Goal: Information Seeking & Learning: Learn about a topic

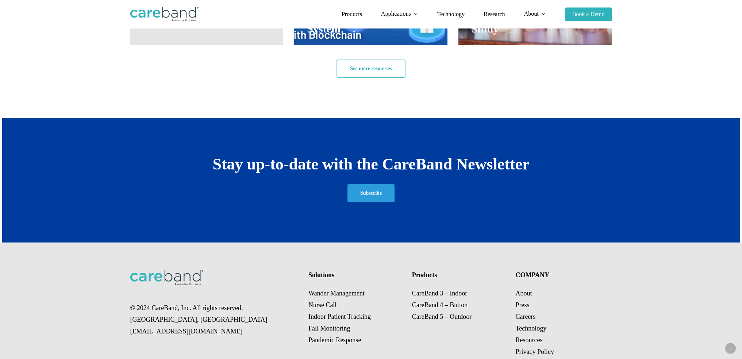
scroll to position [1354, 0]
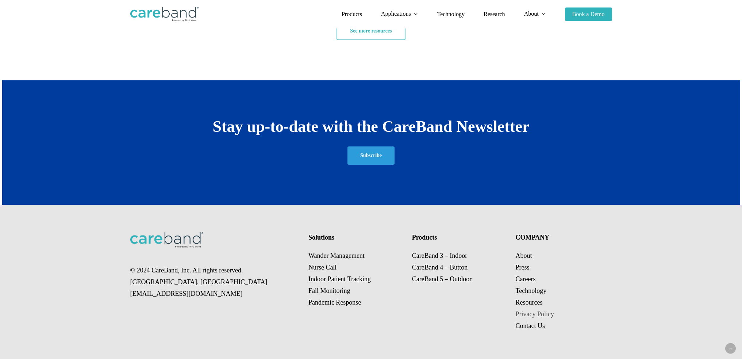
click at [523, 310] on link "Privacy Policy" at bounding box center [534, 313] width 39 height 7
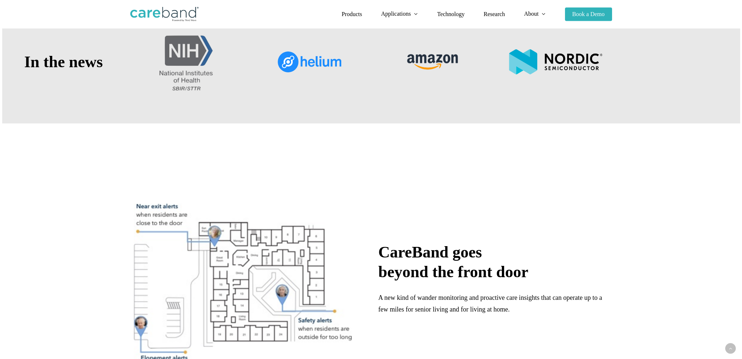
scroll to position [438, 0]
